Goal: Task Accomplishment & Management: Manage account settings

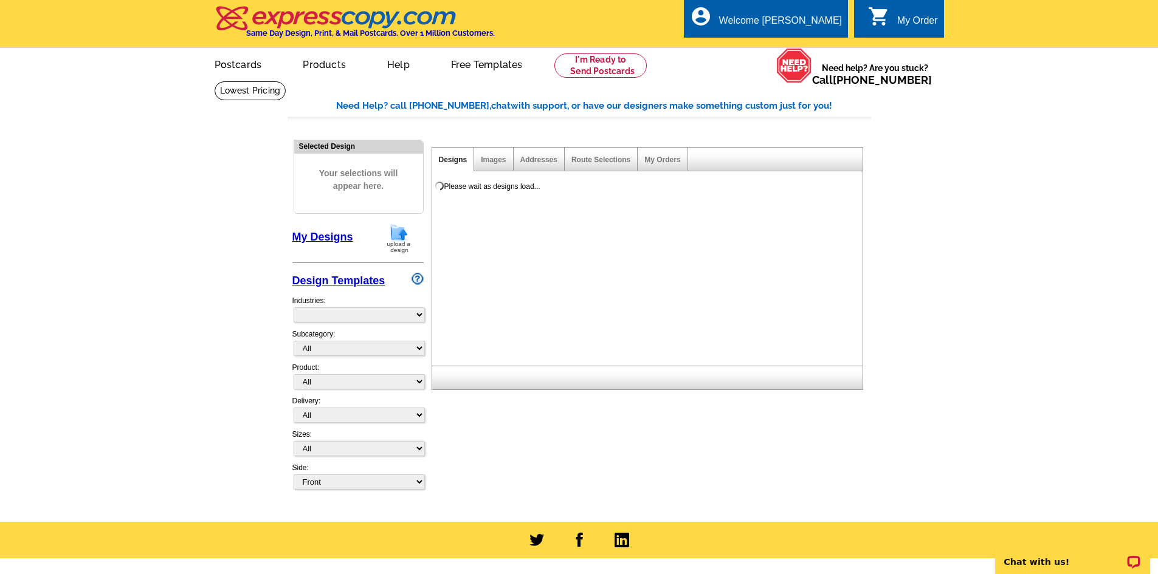
select select "785"
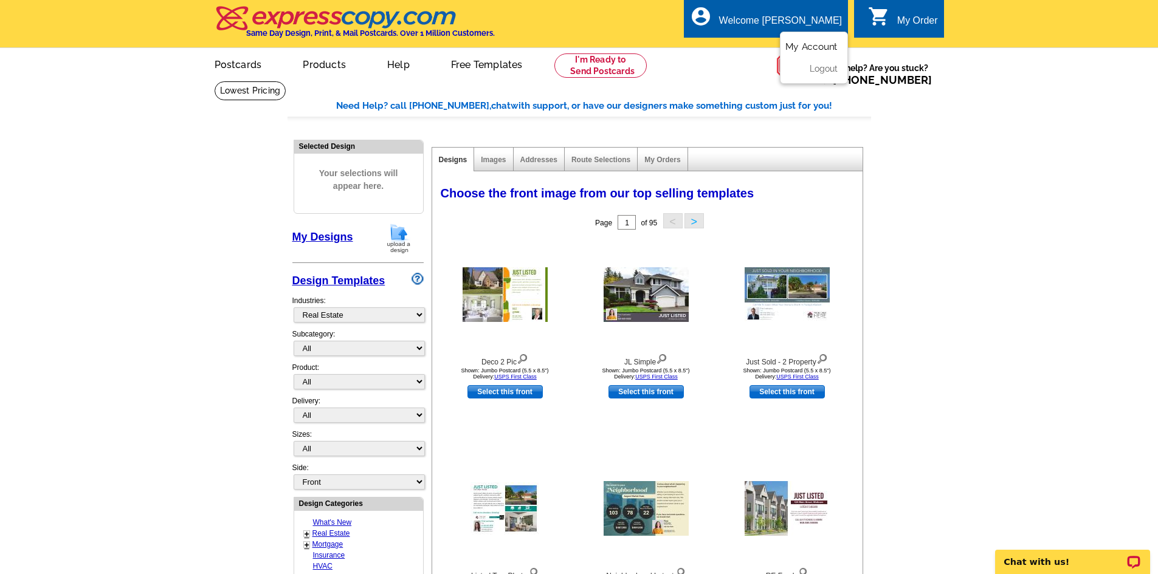
click at [812, 52] on link "My Account" at bounding box center [811, 46] width 52 height 11
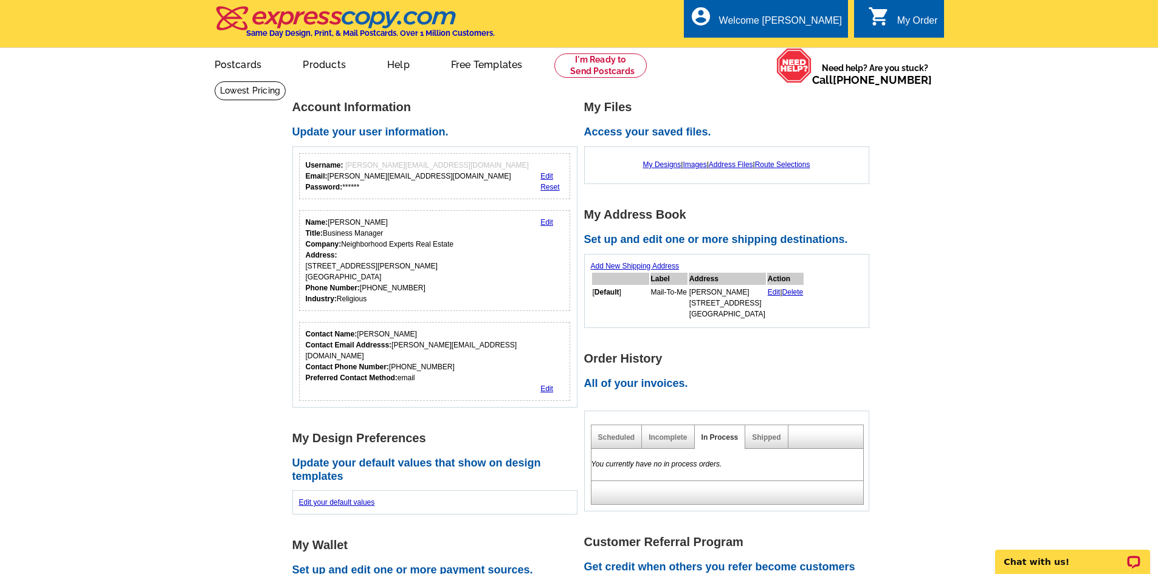
click at [775, 433] on div "Shipped" at bounding box center [766, 437] width 43 height 24
click at [770, 436] on link "Shipped" at bounding box center [766, 437] width 29 height 9
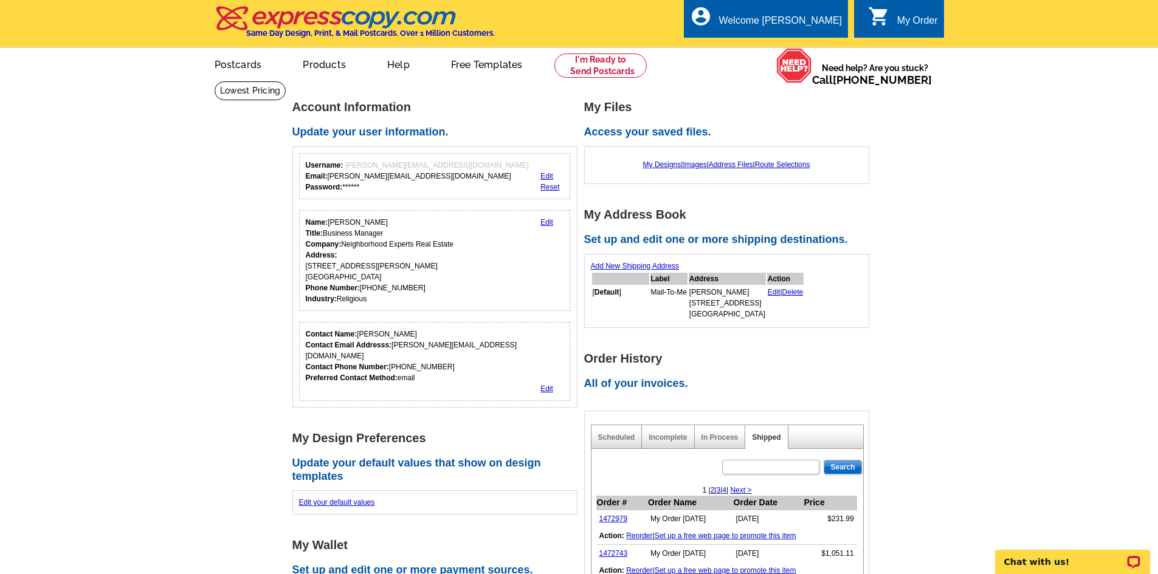
click at [726, 160] on div "My Designs | Images | Address Files | Route Selections" at bounding box center [727, 164] width 272 height 23
click at [726, 163] on link "Address Files" at bounding box center [731, 164] width 44 height 9
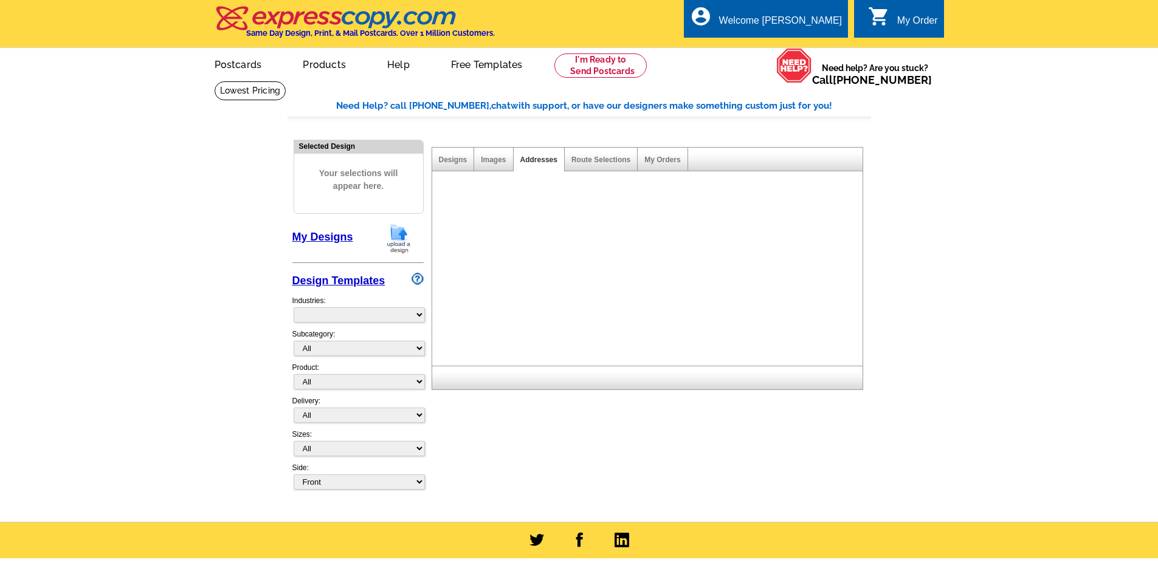
select select "785"
